Goal: Navigation & Orientation: Find specific page/section

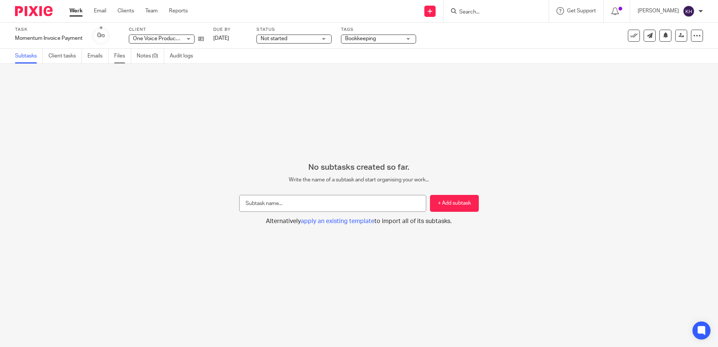
click at [119, 54] on link "Files" at bounding box center [122, 56] width 17 height 15
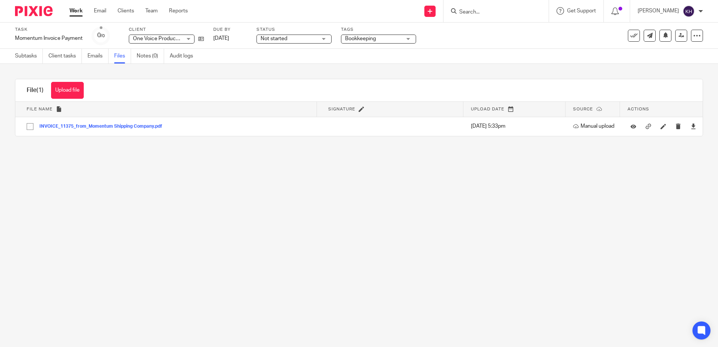
click at [70, 9] on link "Work" at bounding box center [75, 11] width 13 height 8
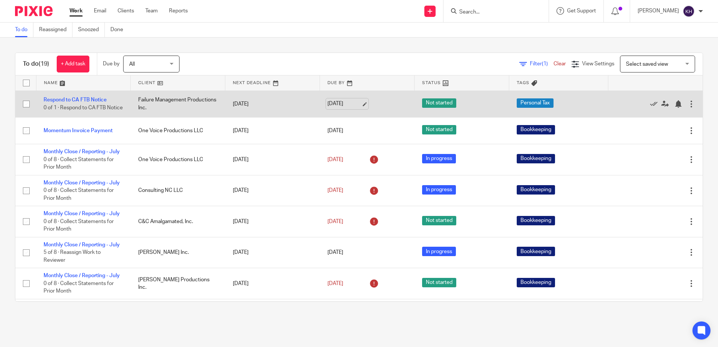
click at [332, 108] on link "Aug 22, 2025" at bounding box center [344, 104] width 34 height 8
